Goal: Transaction & Acquisition: Register for event/course

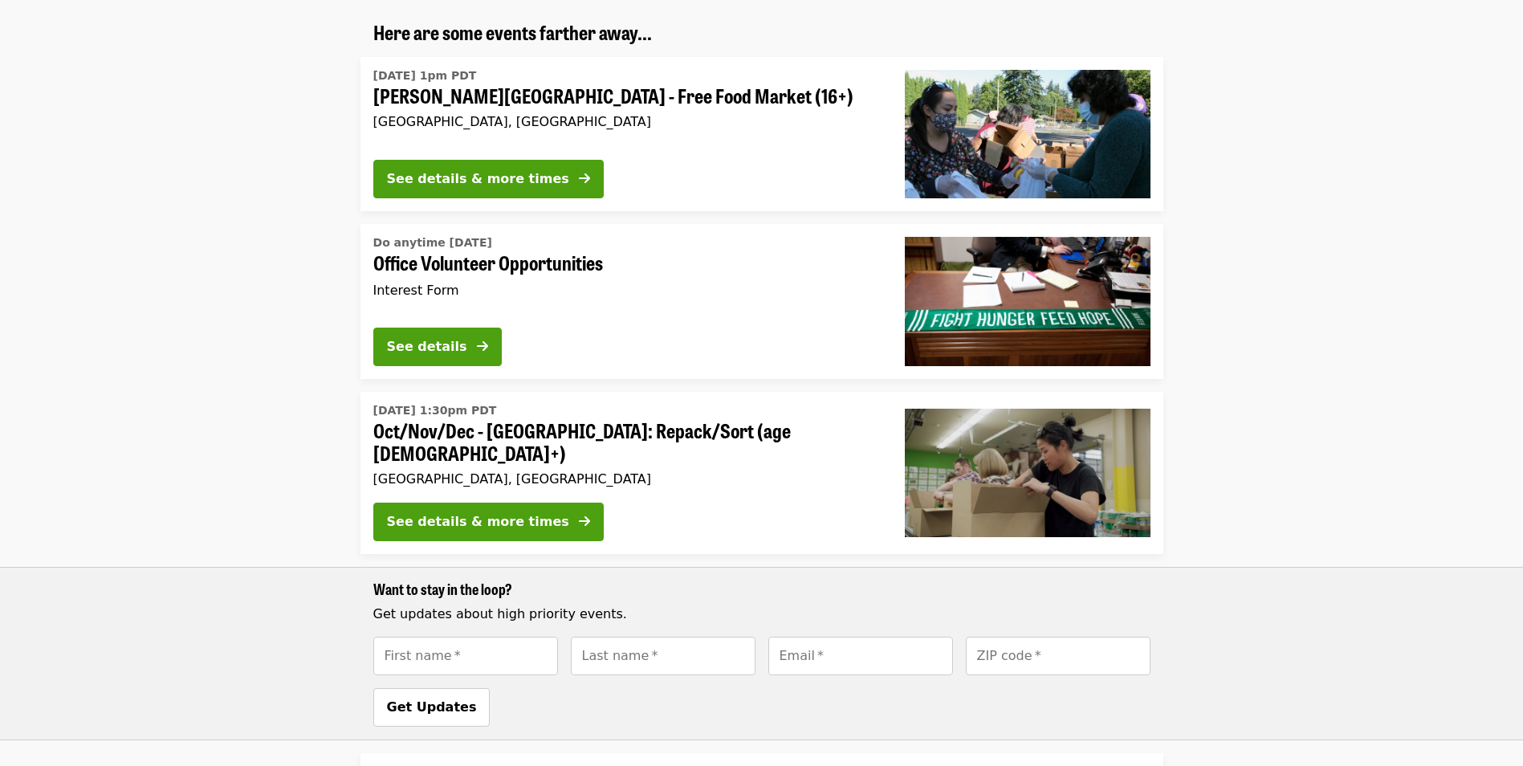
scroll to position [1284, 0]
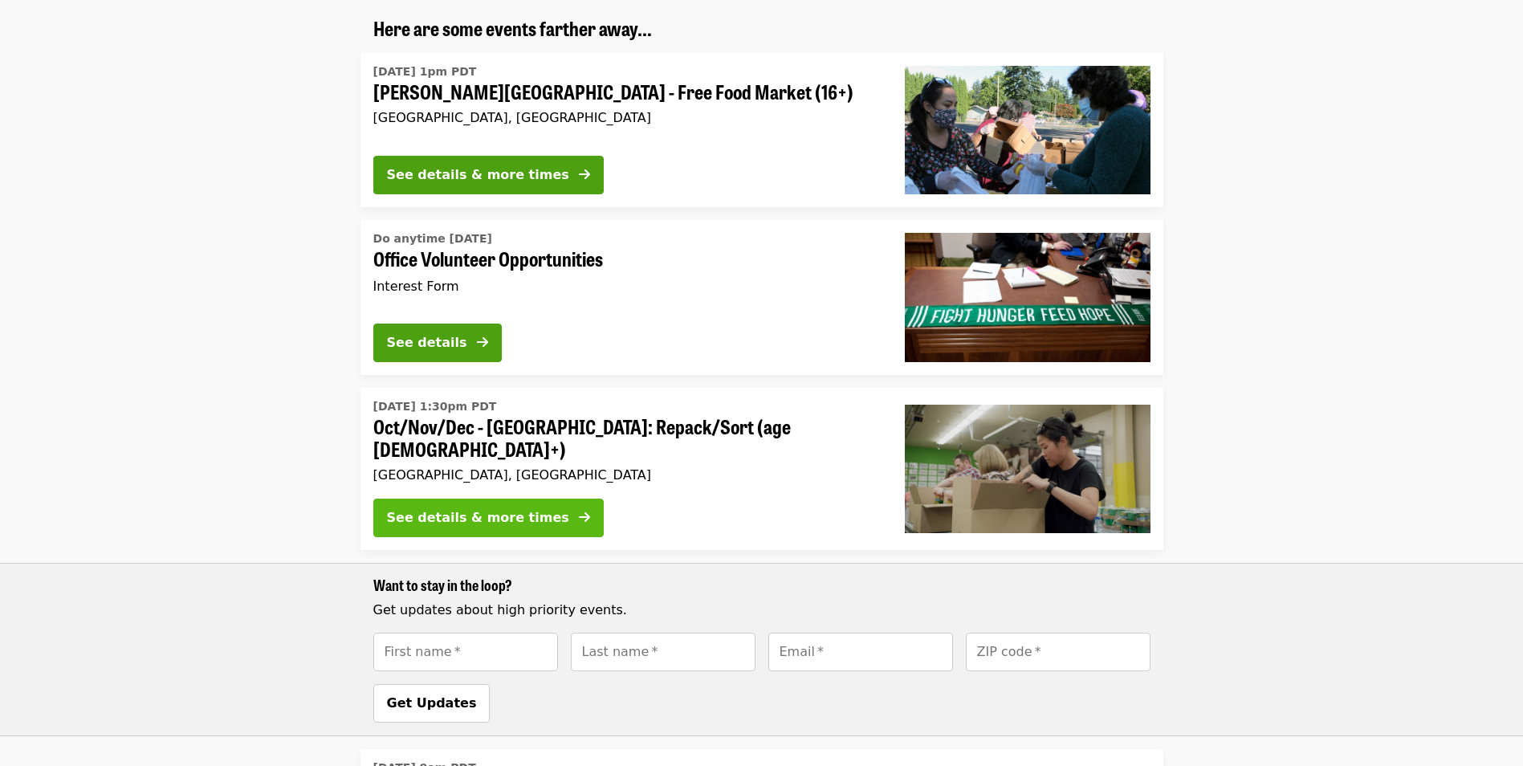
click at [493, 498] on button "See details & more times" at bounding box center [488, 517] width 230 height 39
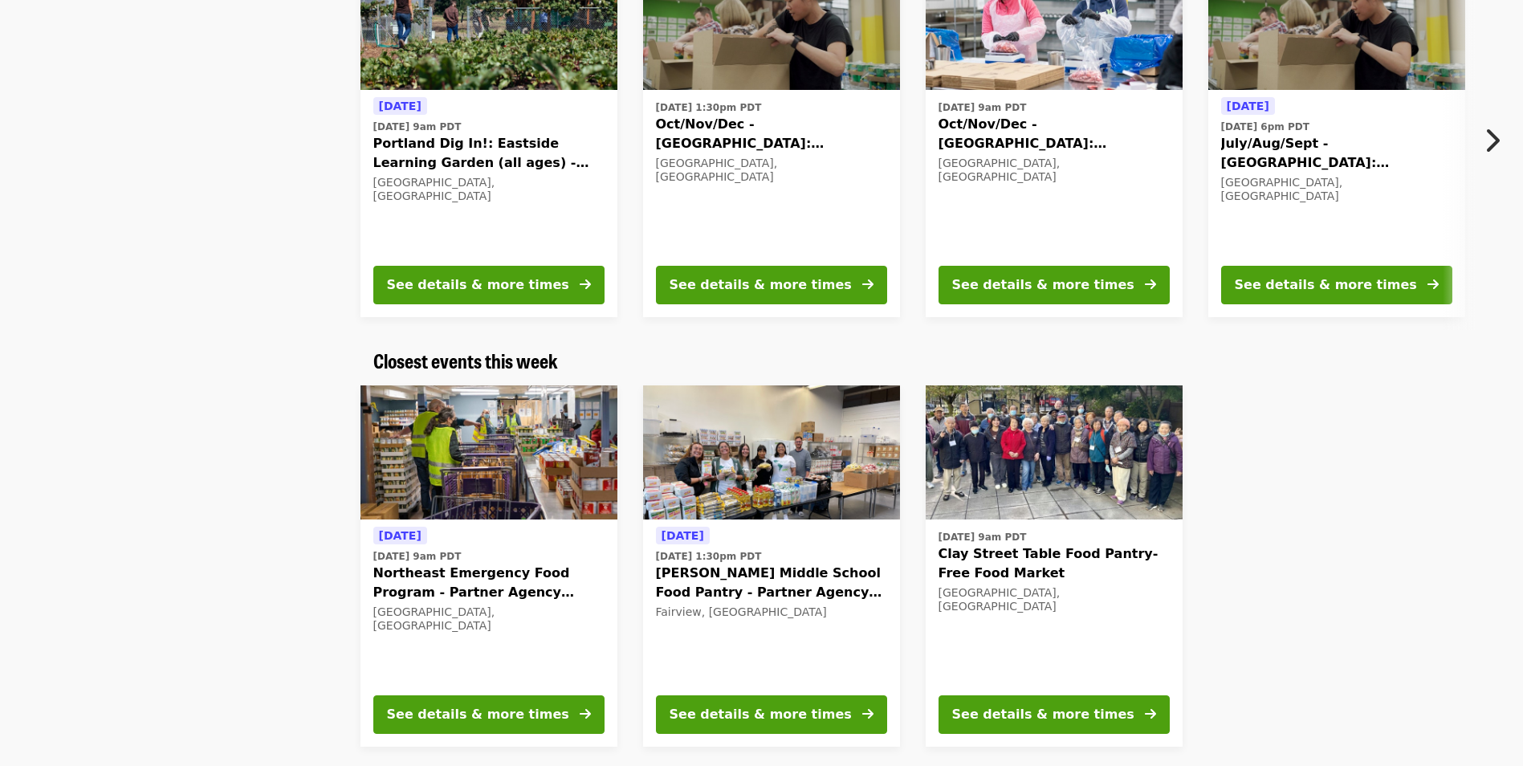
scroll to position [161, 0]
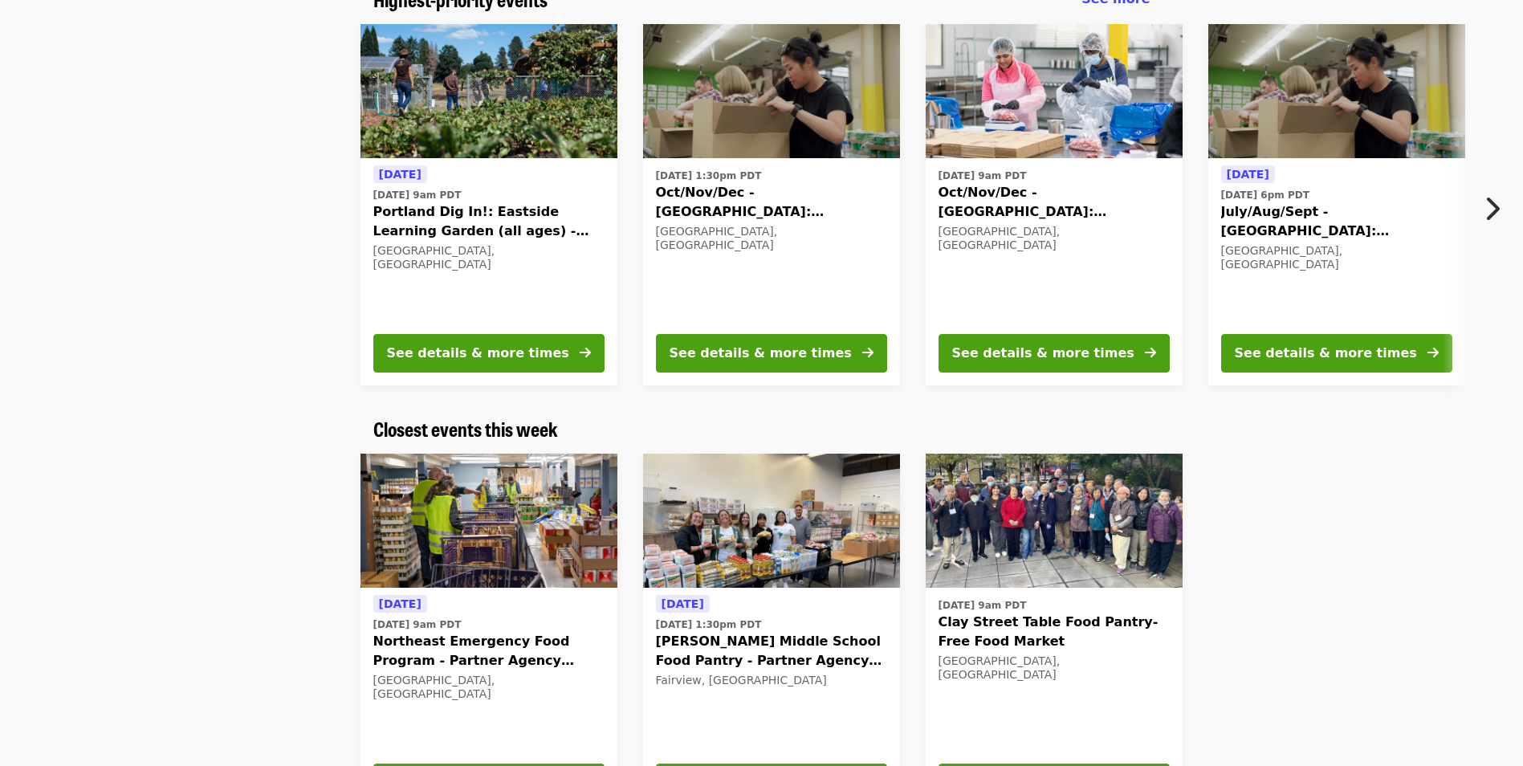
click at [1121, 193] on span "Oct/Nov/Dec - [GEOGRAPHIC_DATA]: Repack/Sort (age [DEMOGRAPHIC_DATA]+)" at bounding box center [1053, 202] width 231 height 39
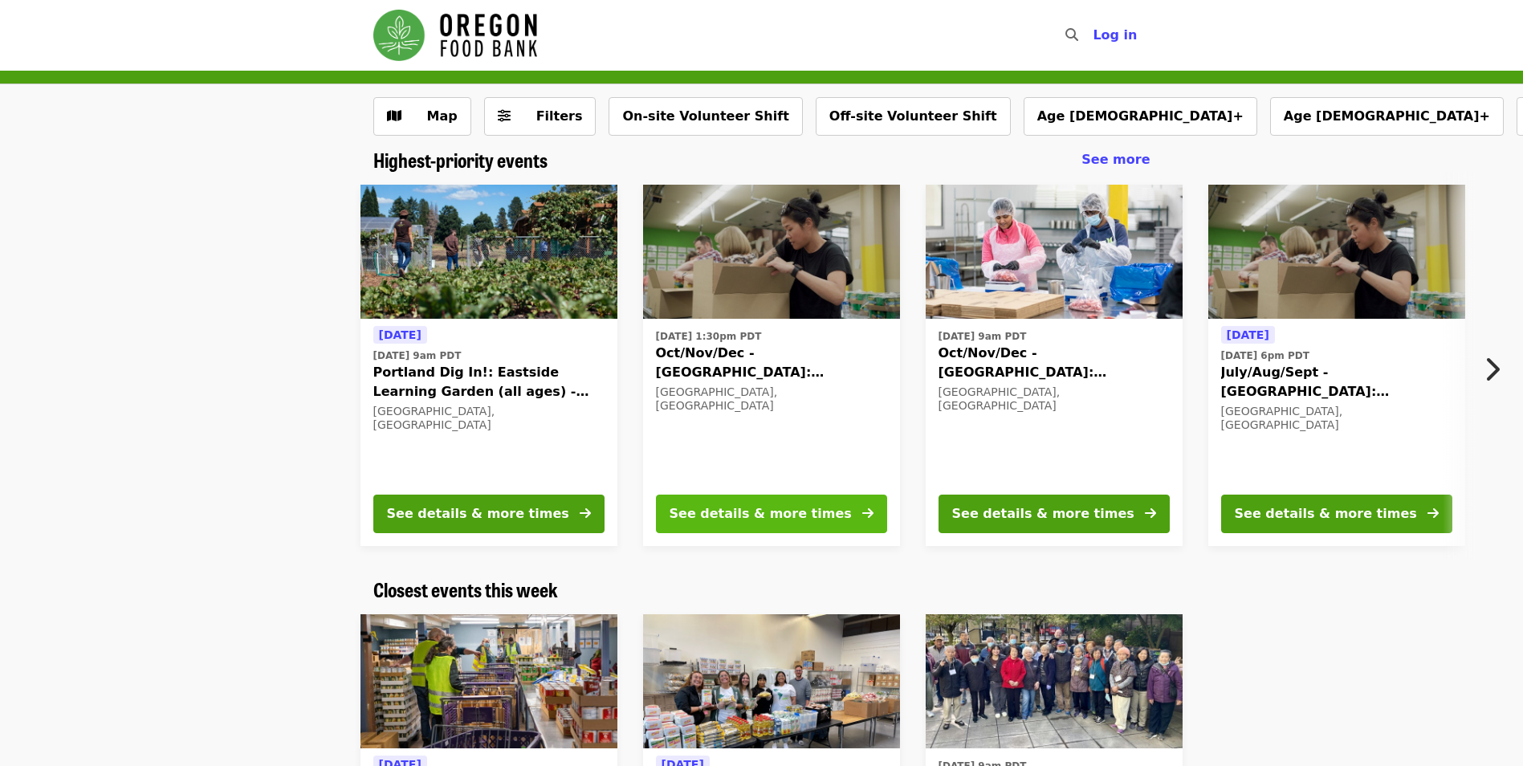
click at [759, 510] on div "See details & more times" at bounding box center [760, 513] width 182 height 19
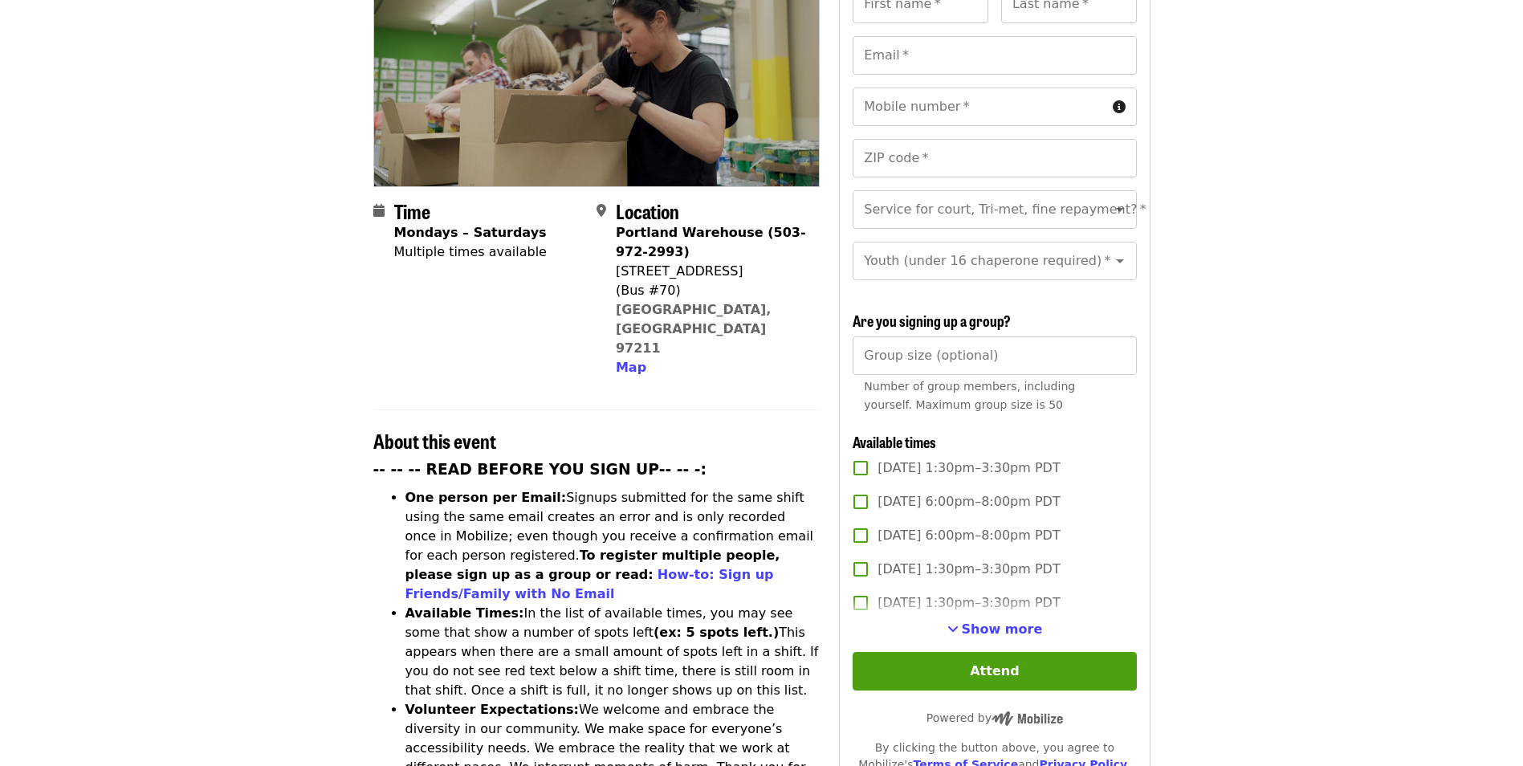
scroll to position [241, 0]
